Goal: Information Seeking & Learning: Learn about a topic

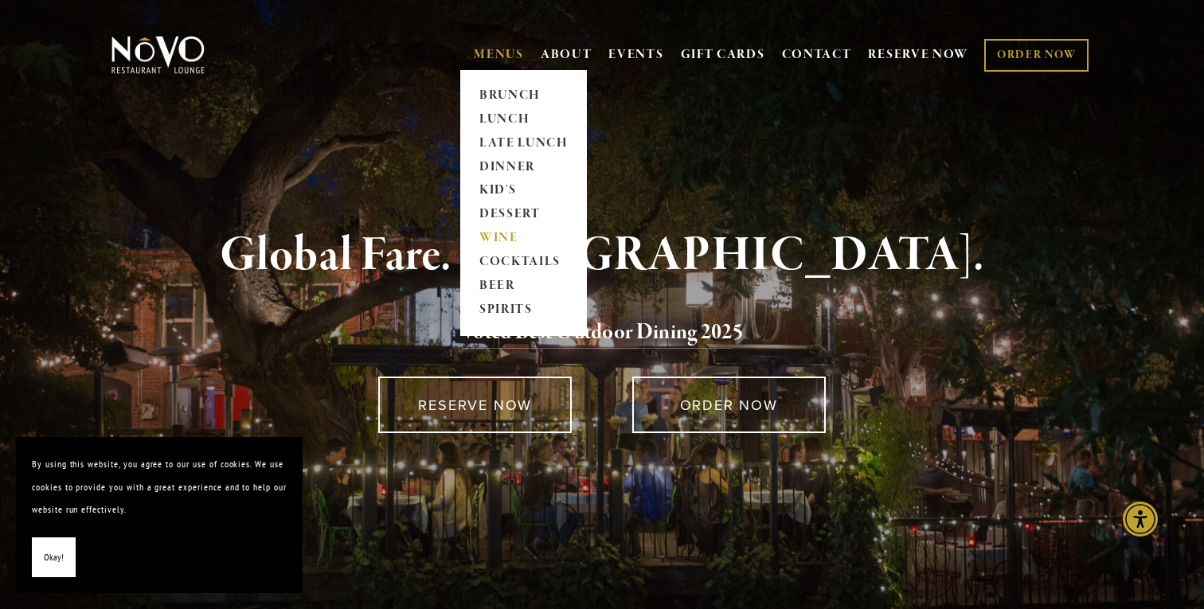
click at [493, 234] on link "WINE" at bounding box center [524, 239] width 100 height 24
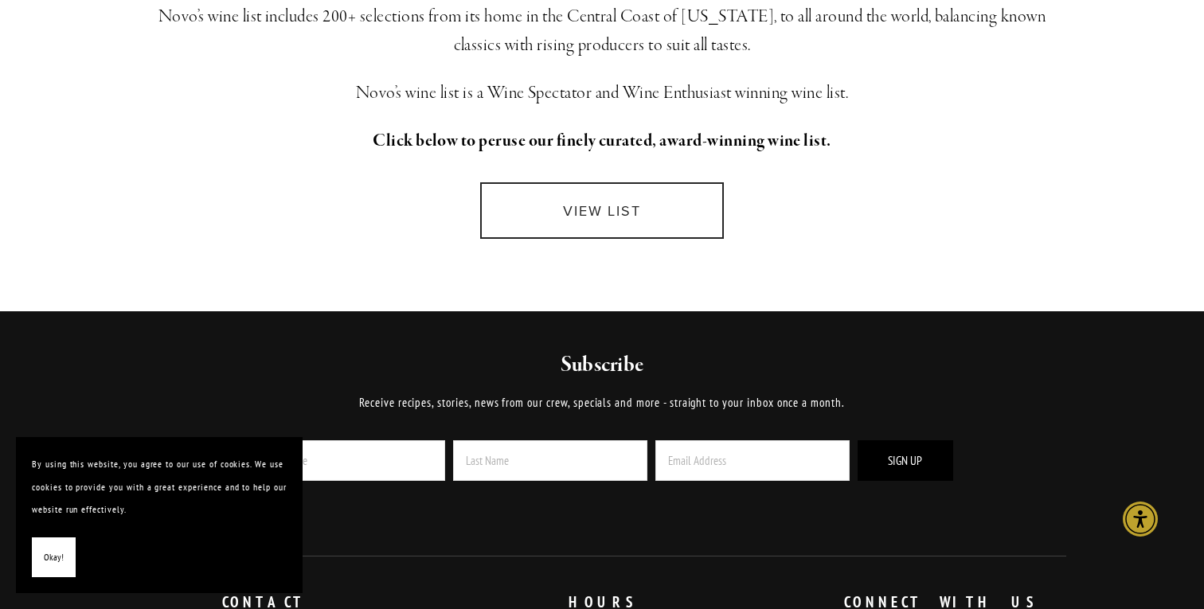
scroll to position [479, 0]
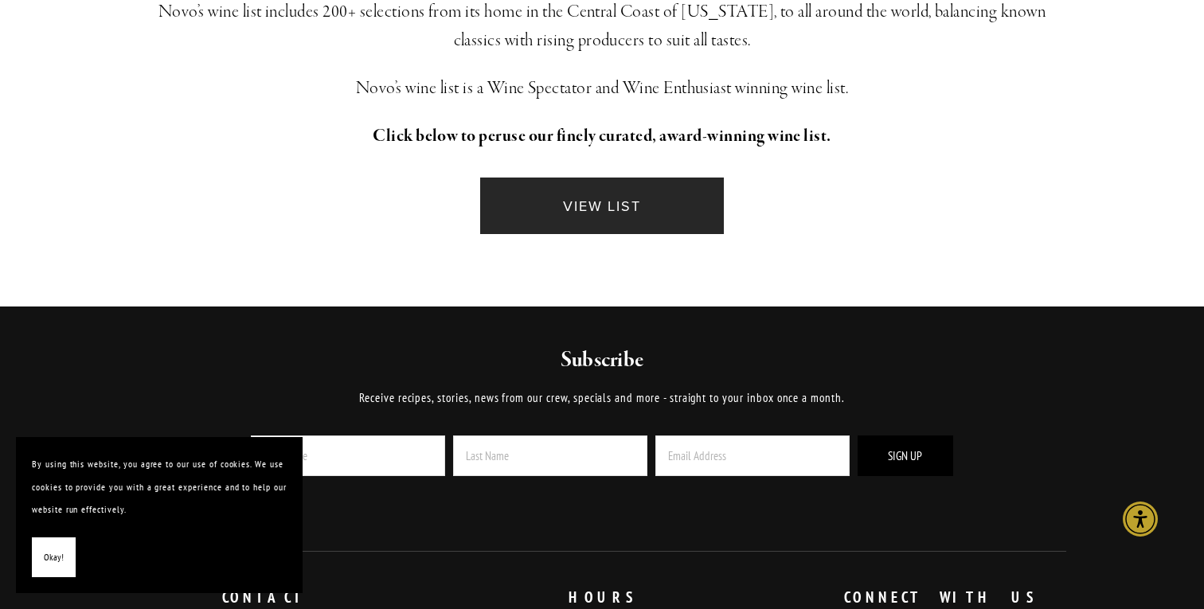
click at [590, 220] on link "VIEW LIST" at bounding box center [602, 206] width 244 height 57
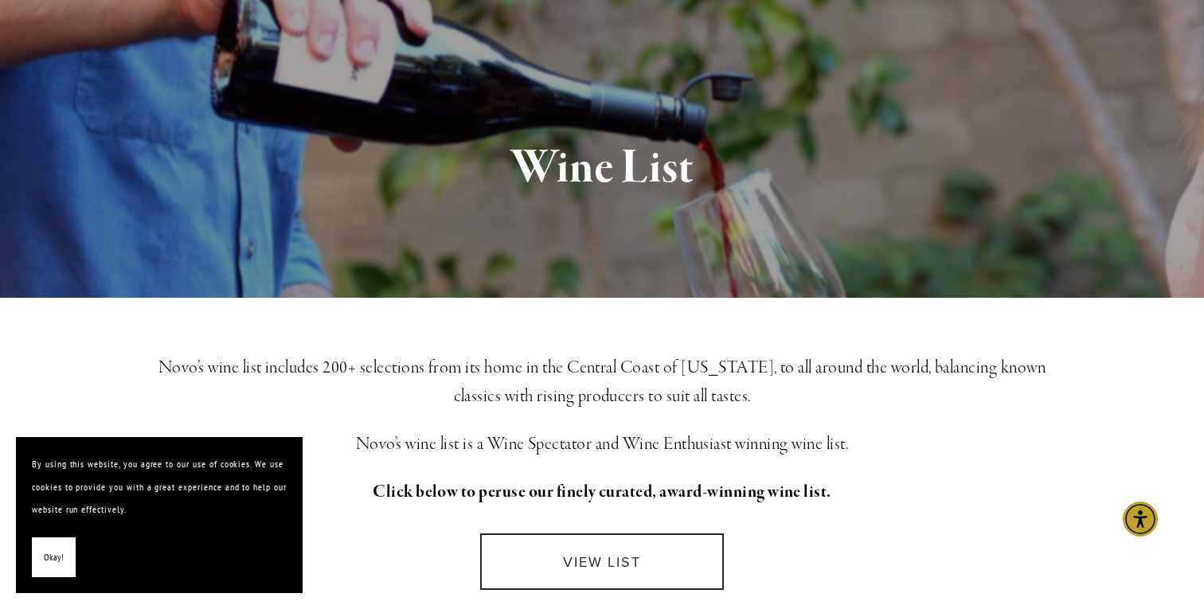
scroll to position [0, 0]
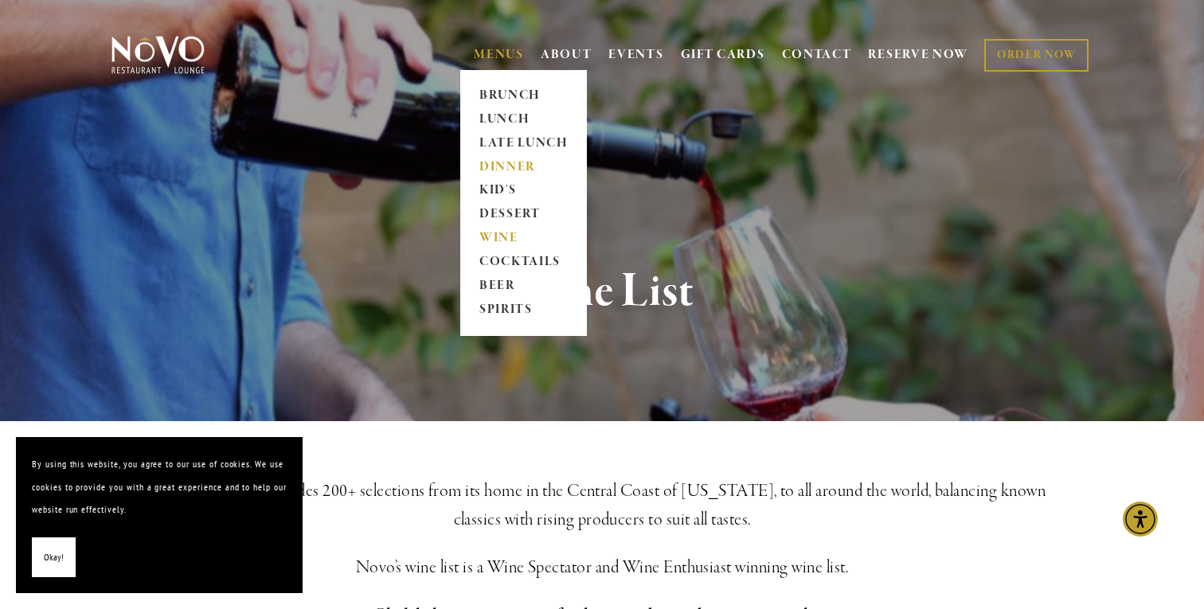
click at [514, 160] on link "DINNER" at bounding box center [524, 167] width 100 height 24
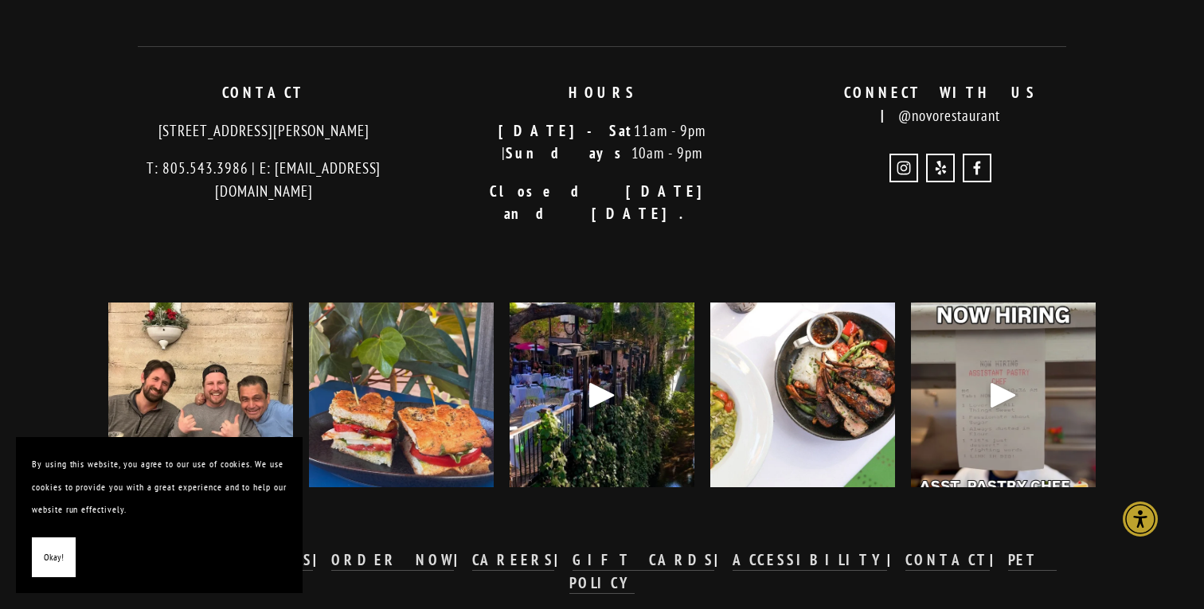
scroll to position [985, 0]
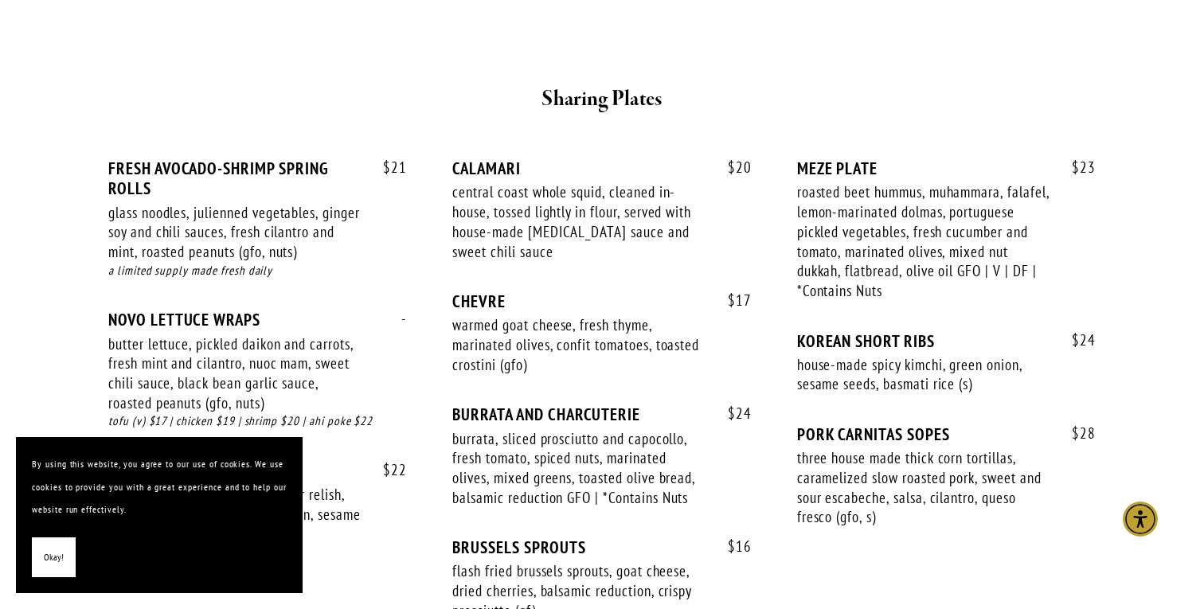
scroll to position [1022, 0]
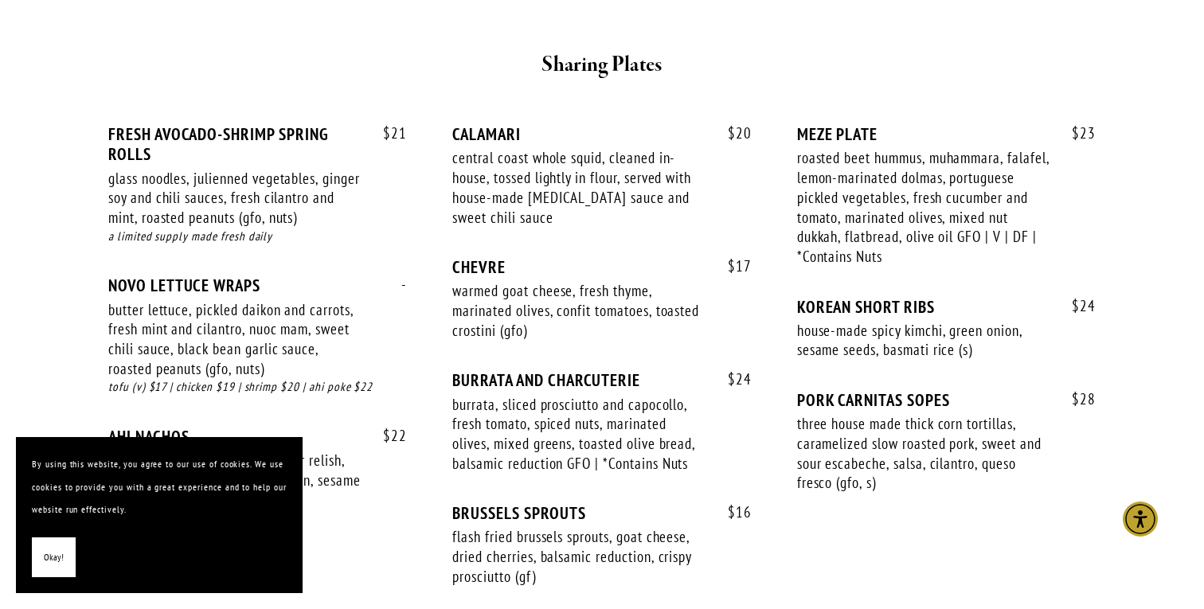
click at [52, 561] on span "Okay!" at bounding box center [54, 557] width 20 height 23
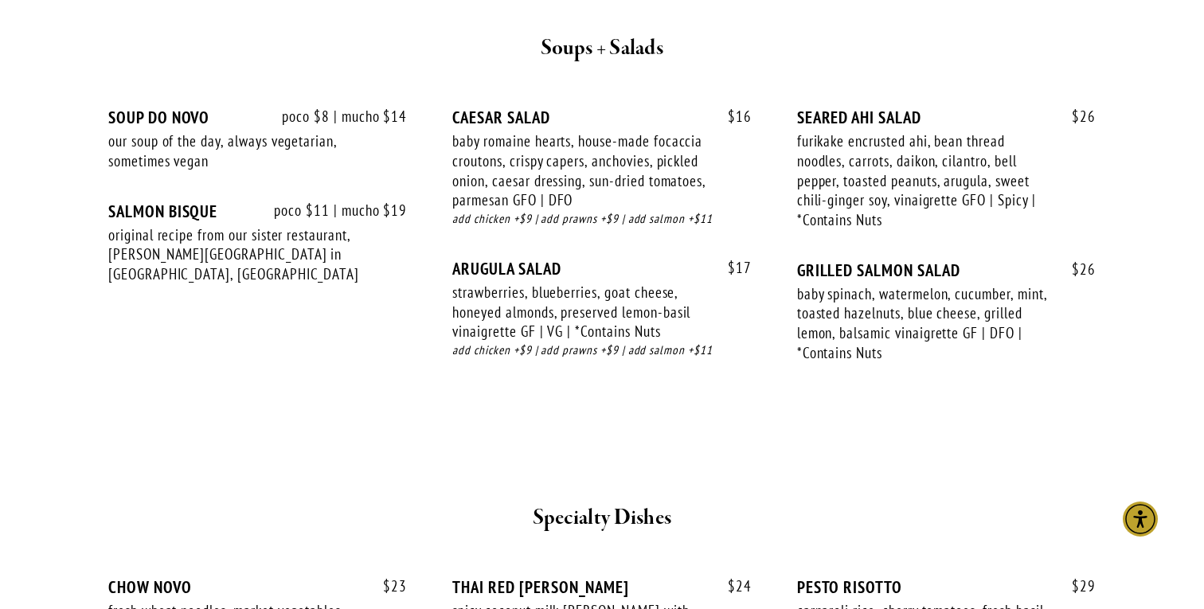
scroll to position [1651, 0]
